Goal: Find specific page/section: Find specific page/section

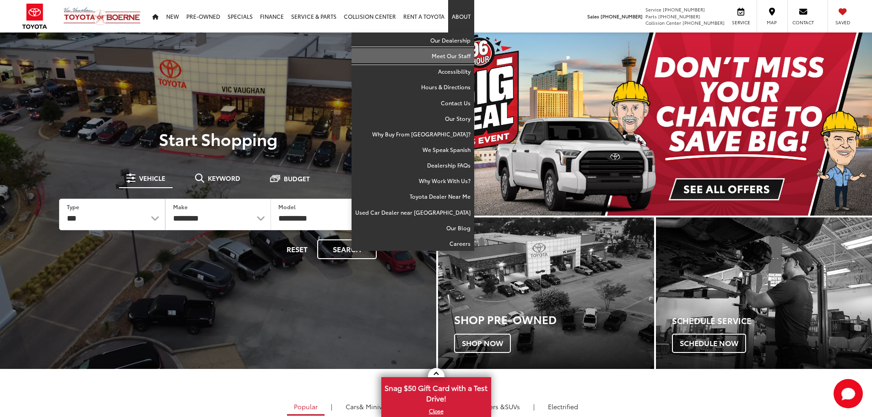
click at [453, 54] on link "Meet Our Staff" at bounding box center [413, 56] width 123 height 16
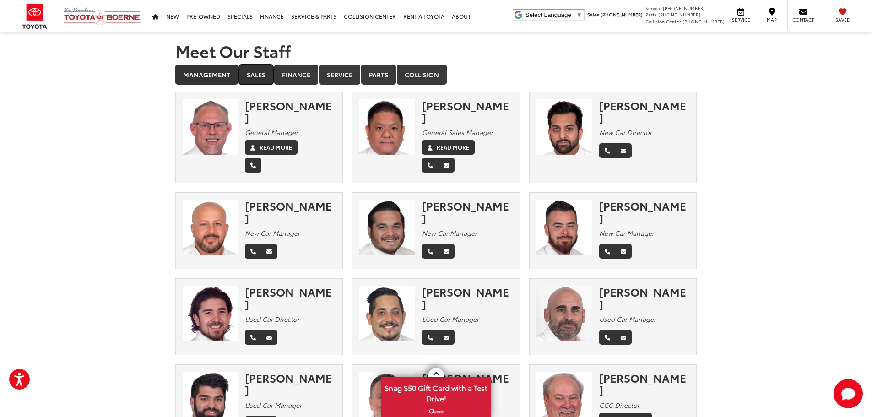
click at [259, 73] on link "Sales" at bounding box center [256, 75] width 34 height 20
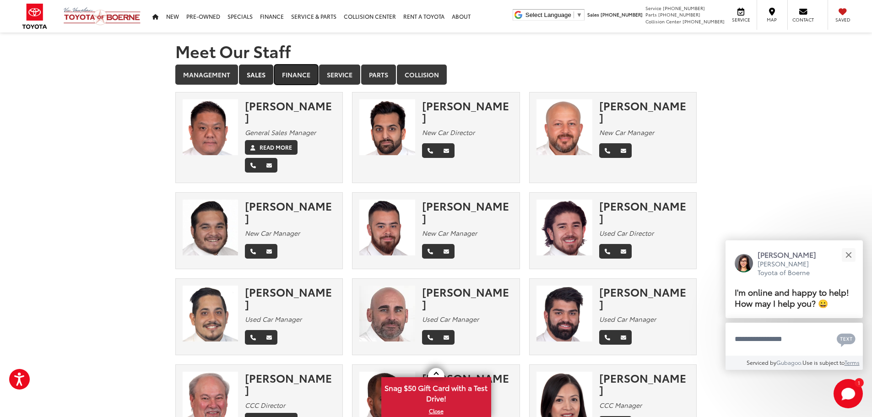
click at [304, 75] on link "Finance" at bounding box center [296, 75] width 44 height 20
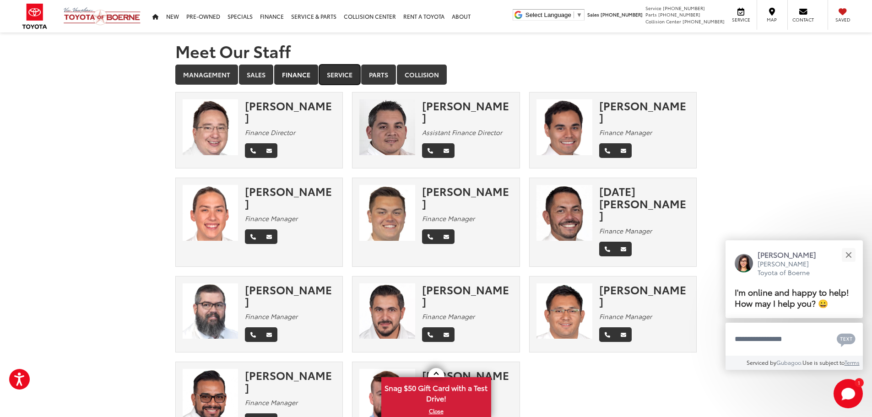
click at [341, 77] on link "Service" at bounding box center [339, 75] width 41 height 20
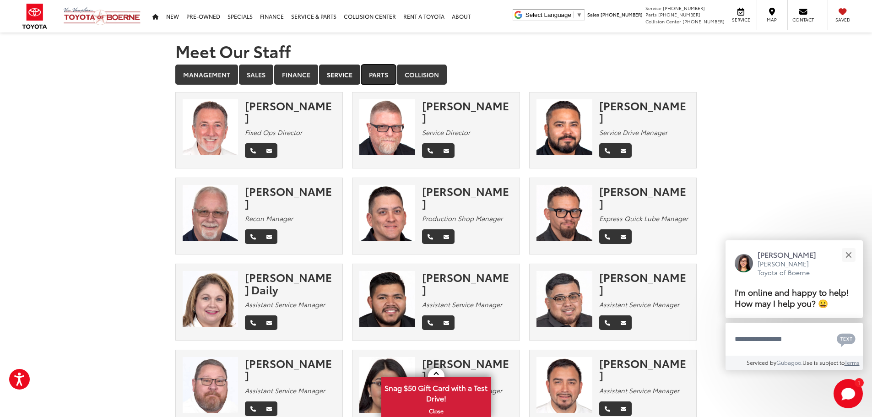
click at [380, 76] on link "Parts" at bounding box center [378, 75] width 35 height 20
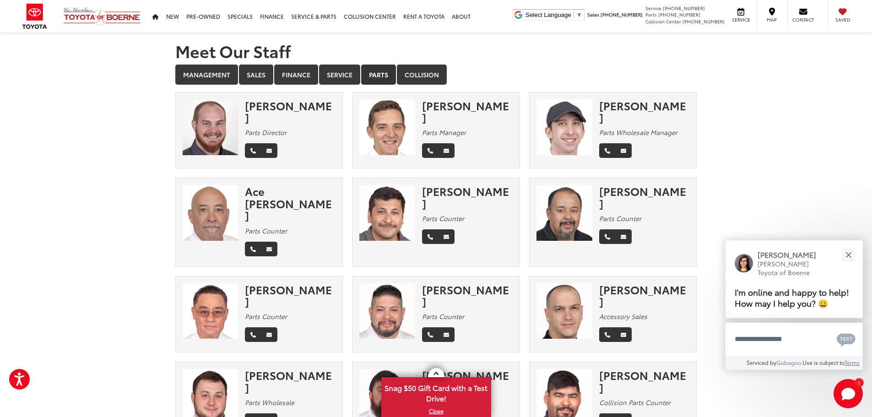
click at [420, 85] on ul "Management Sales Finance Service Parts Collision" at bounding box center [436, 75] width 522 height 21
click at [419, 71] on link "Collision" at bounding box center [422, 75] width 50 height 20
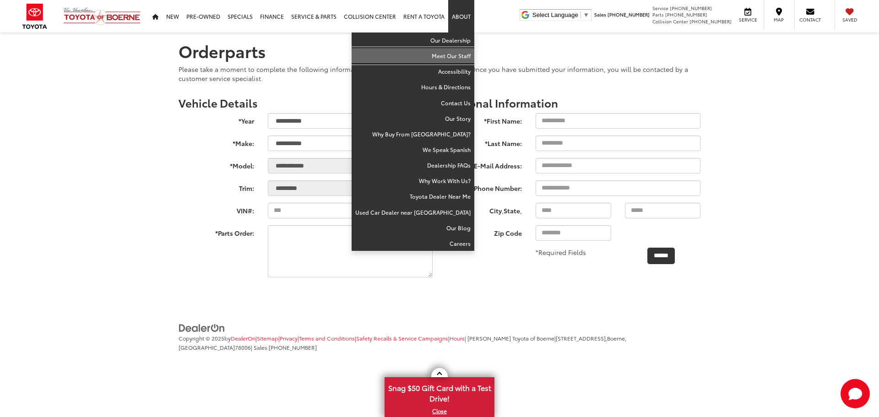
click at [456, 54] on link "Meet Our Staff" at bounding box center [413, 56] width 123 height 16
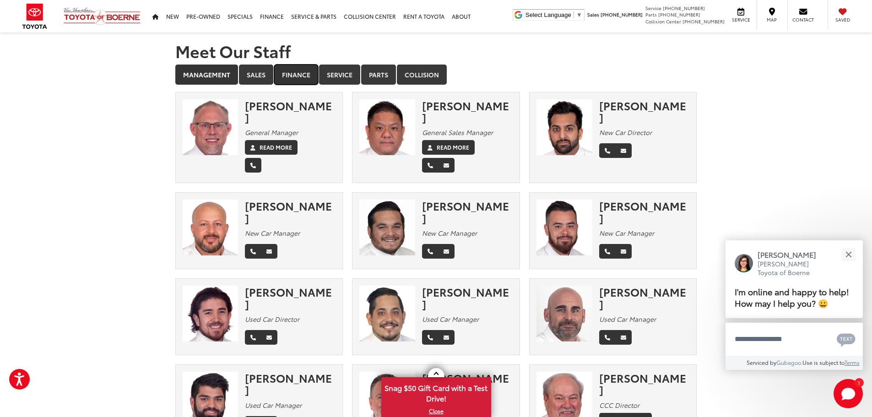
click at [297, 68] on link "Finance" at bounding box center [296, 75] width 44 height 20
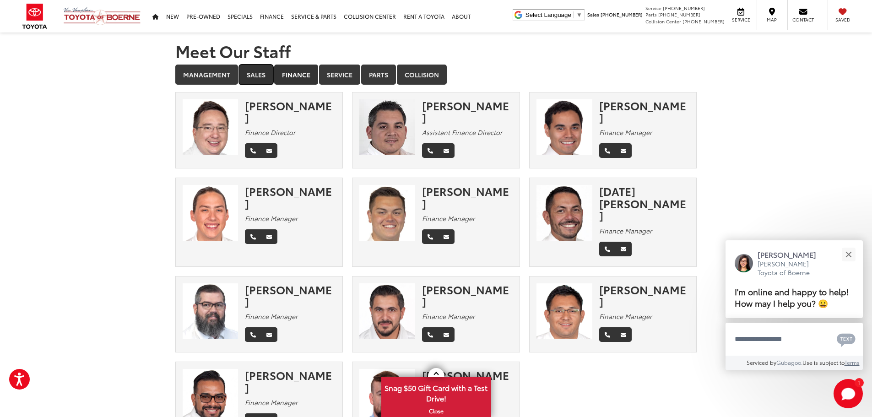
click at [260, 72] on link "Sales" at bounding box center [256, 75] width 34 height 20
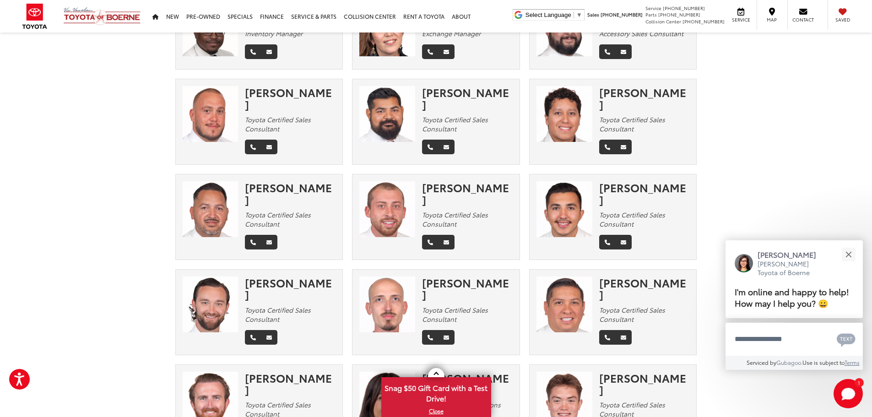
scroll to position [480, 0]
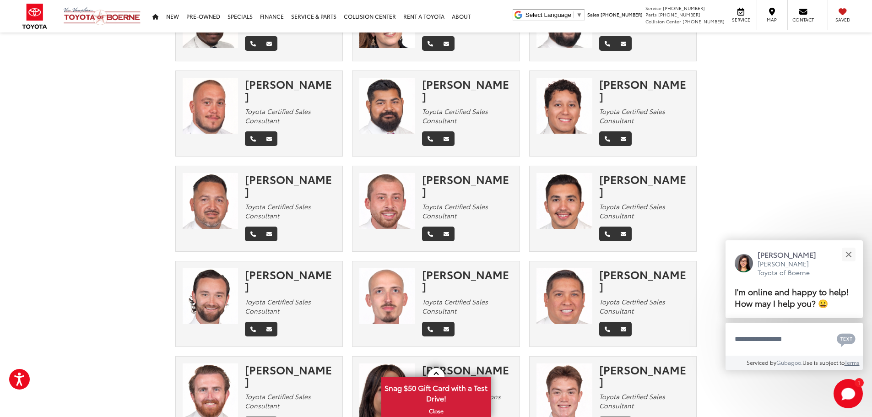
drag, startPoint x: 155, startPoint y: 112, endPoint x: 153, endPoint y: 131, distance: 19.4
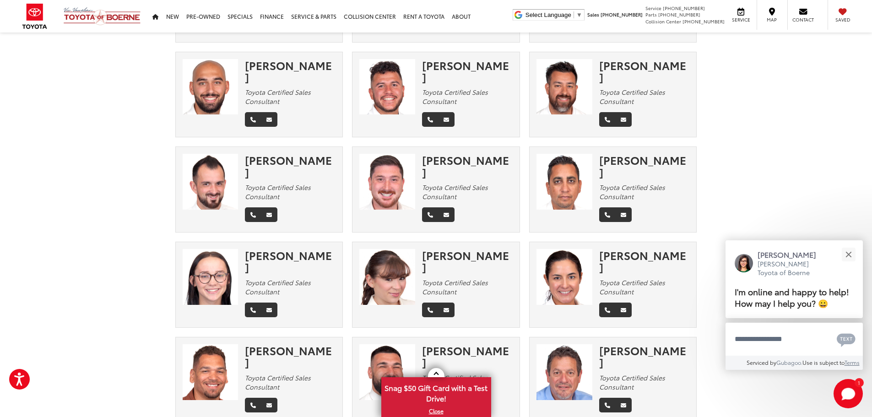
drag, startPoint x: 158, startPoint y: 125, endPoint x: 150, endPoint y: 153, distance: 30.0
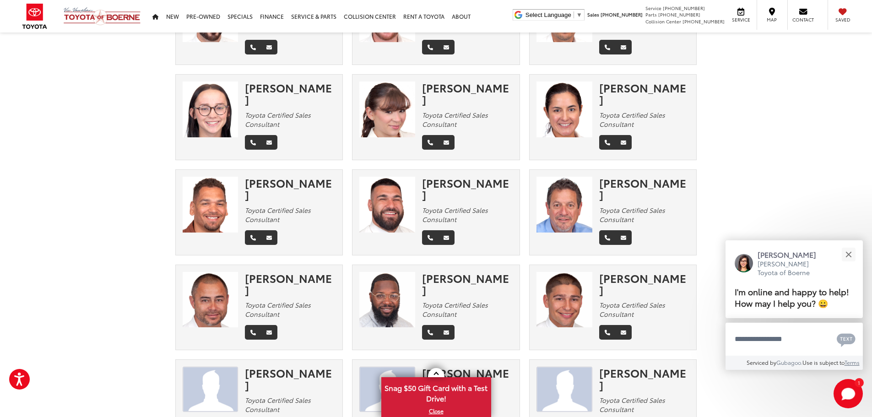
drag, startPoint x: 148, startPoint y: 143, endPoint x: 157, endPoint y: 171, distance: 29.0
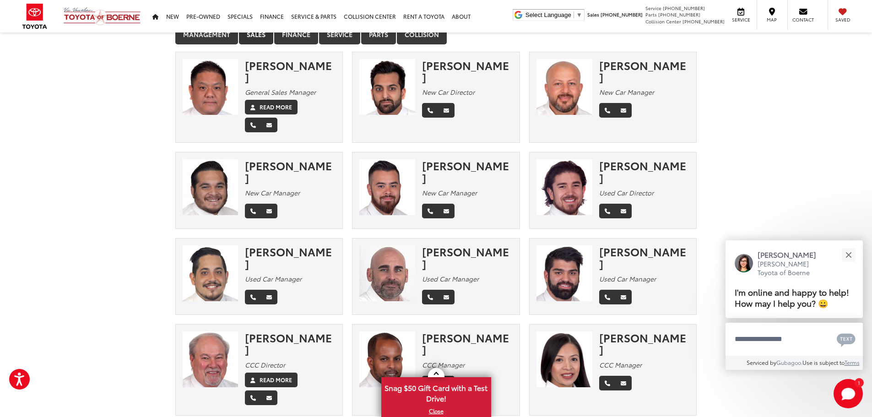
scroll to position [0, 0]
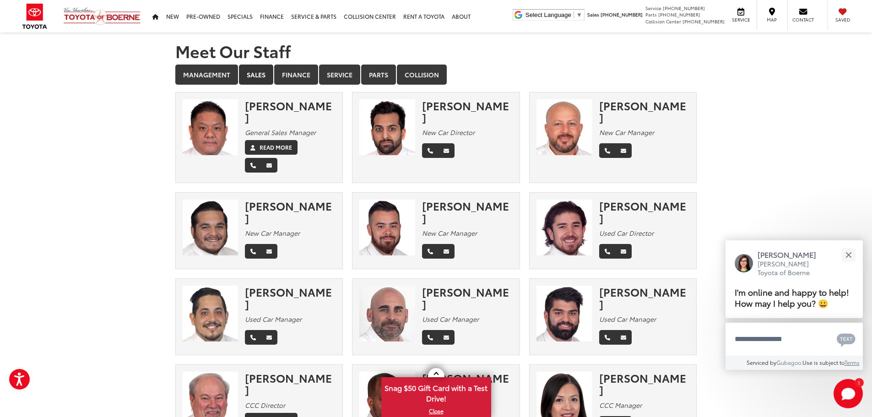
drag, startPoint x: 161, startPoint y: 238, endPoint x: 163, endPoint y: -3, distance: 240.8
